Goal: Transaction & Acquisition: Book appointment/travel/reservation

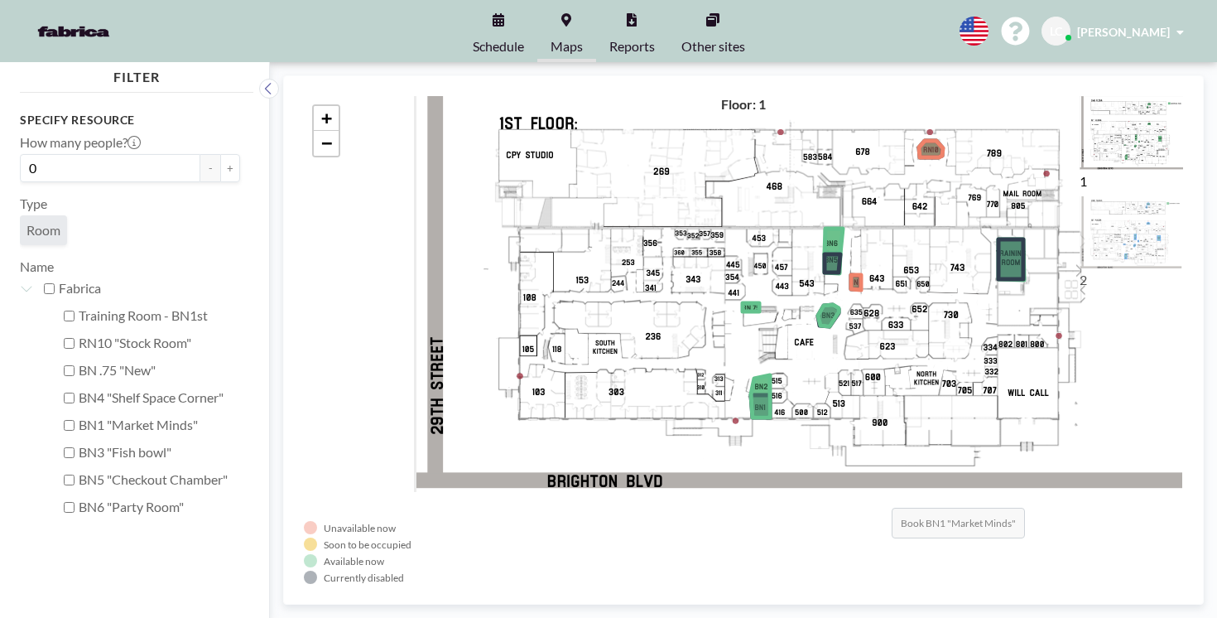
click at [751, 392] on icon at bounding box center [760, 396] width 19 height 42
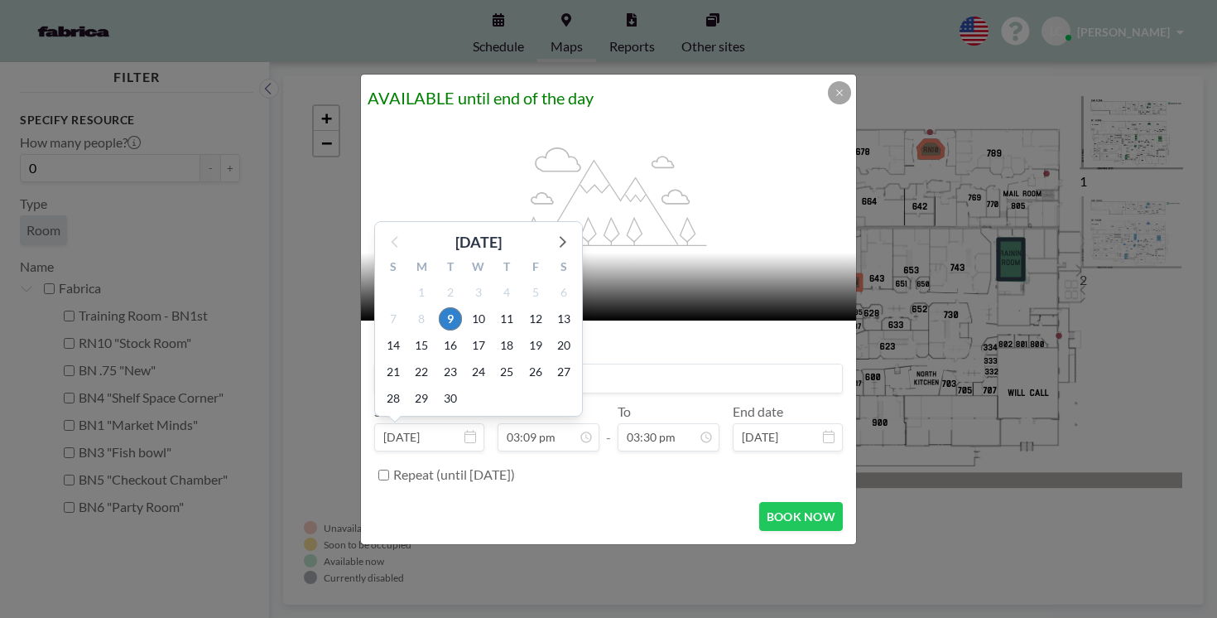
click at [468, 423] on input "[DATE]" at bounding box center [429, 437] width 110 height 28
click at [518, 334] on span "18" at bounding box center [506, 345] width 23 height 23
type input "[DATE]"
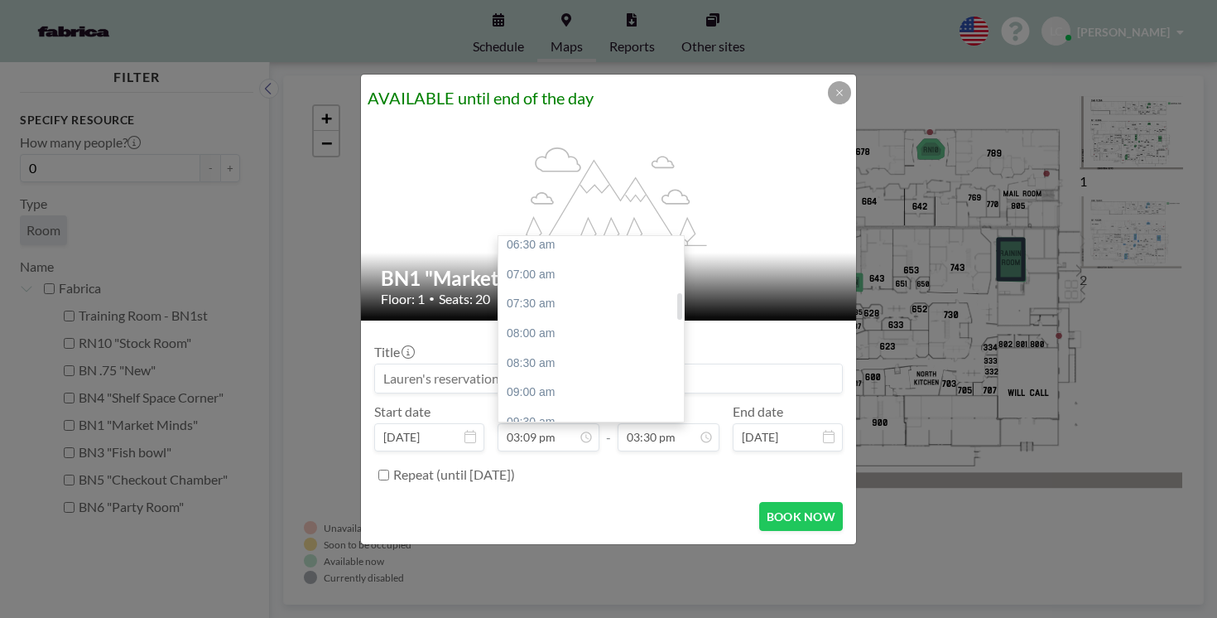
scroll to position [391, 0]
click at [573, 375] on div "09:00 am" at bounding box center [590, 390] width 185 height 30
type input "09:00 am"
click at [662, 423] on input "03:30 pm" at bounding box center [669, 437] width 102 height 28
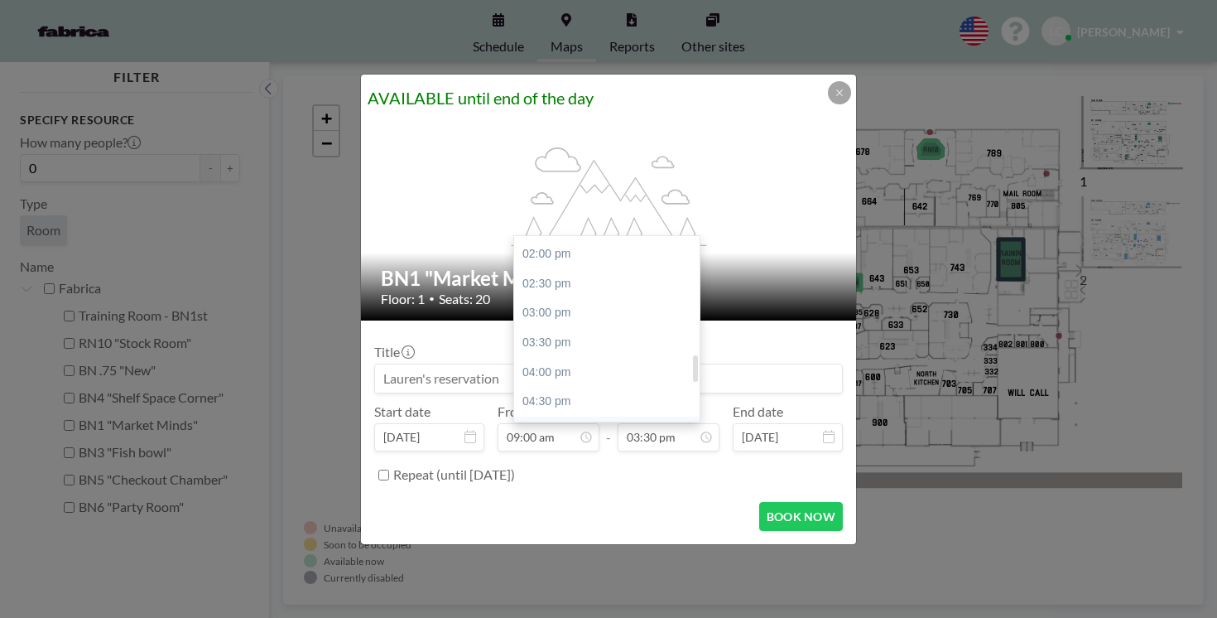
click at [613, 416] on div "05:00 pm" at bounding box center [606, 431] width 185 height 30
type input "05:00 pm"
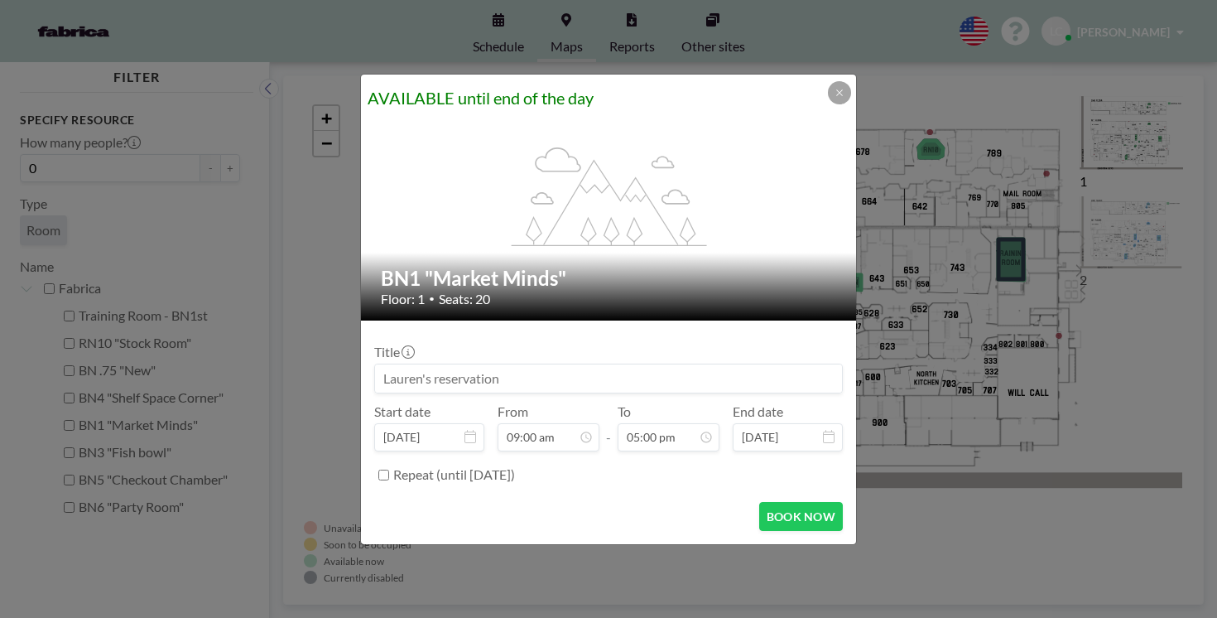
scroll to position [898, 0]
click at [759, 502] on button "BOOK NOW" at bounding box center [801, 516] width 84 height 29
